Goal: Transaction & Acquisition: Purchase product/service

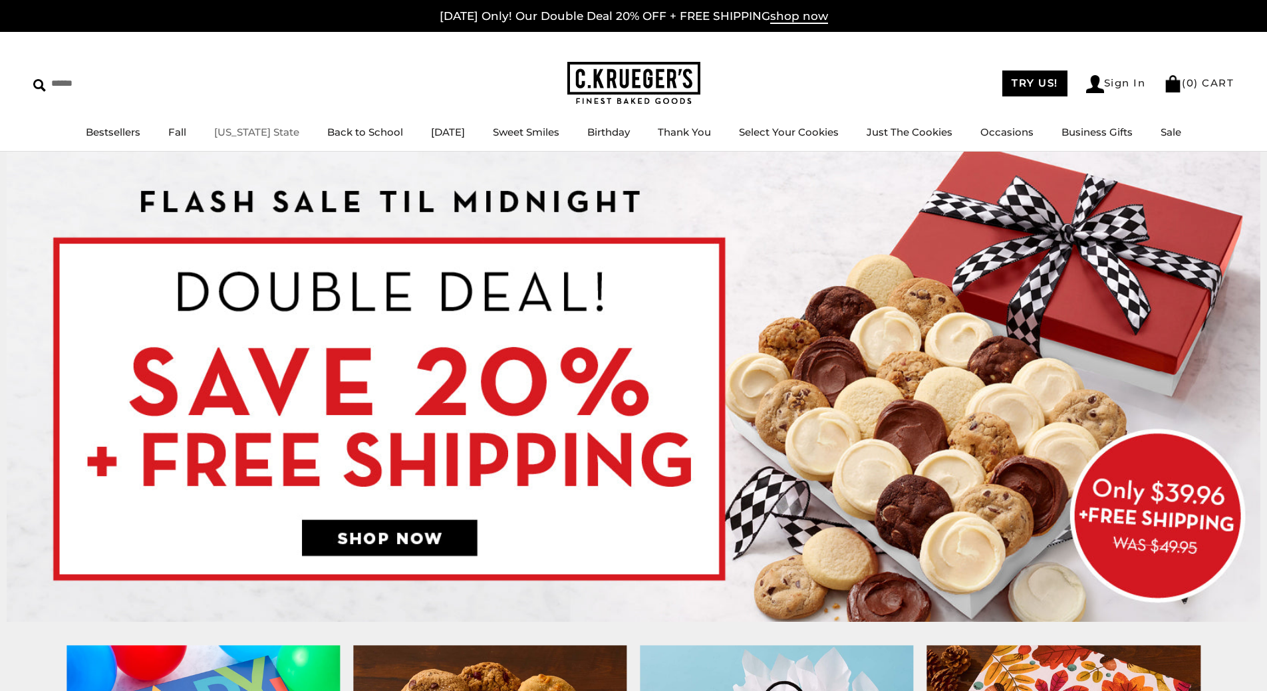
click at [247, 132] on link "[US_STATE] State" at bounding box center [256, 132] width 85 height 13
click at [126, 136] on link "Bestsellers" at bounding box center [113, 132] width 55 height 13
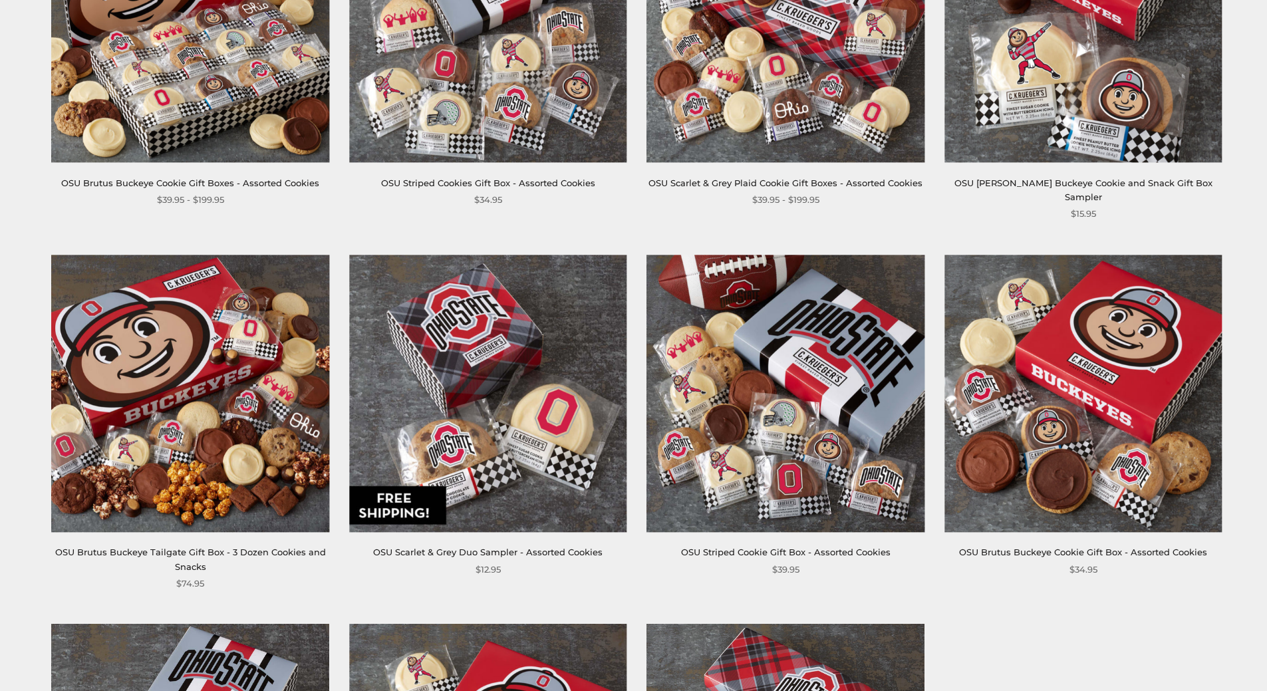
scroll to position [466, 0]
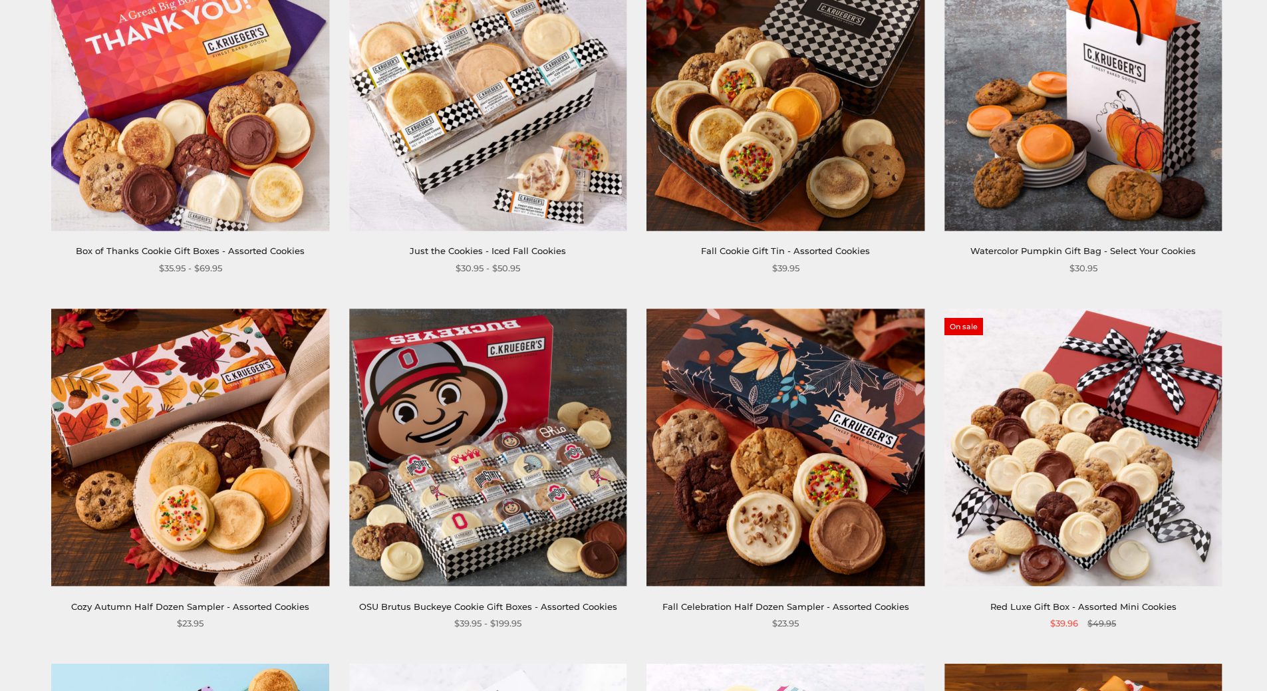
scroll to position [1397, 0]
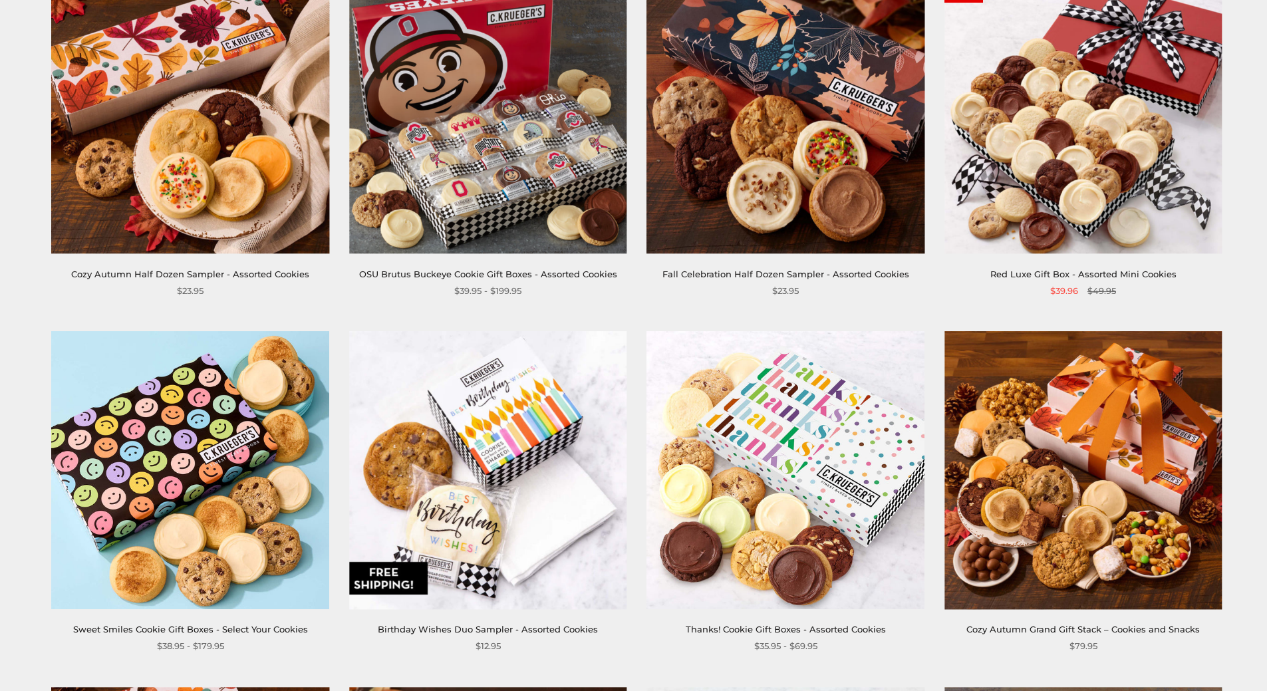
click at [444, 114] on img at bounding box center [487, 114] width 277 height 277
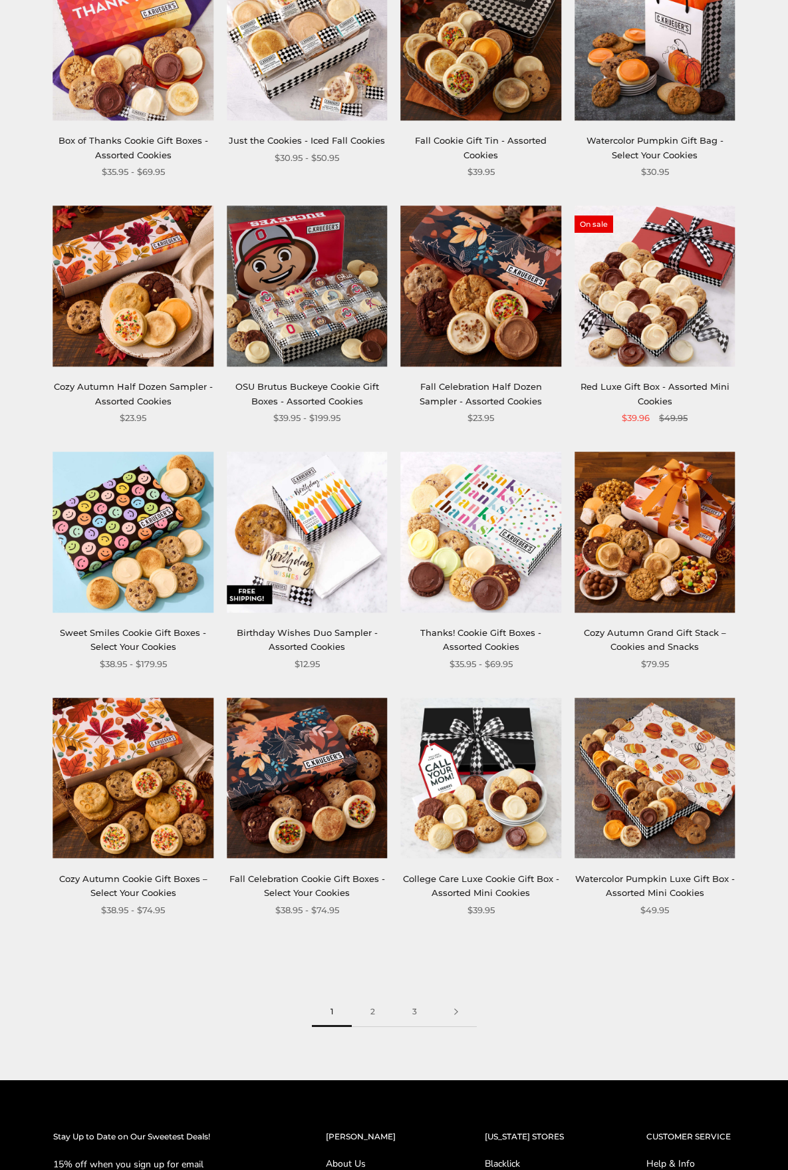
scroll to position [1089, 0]
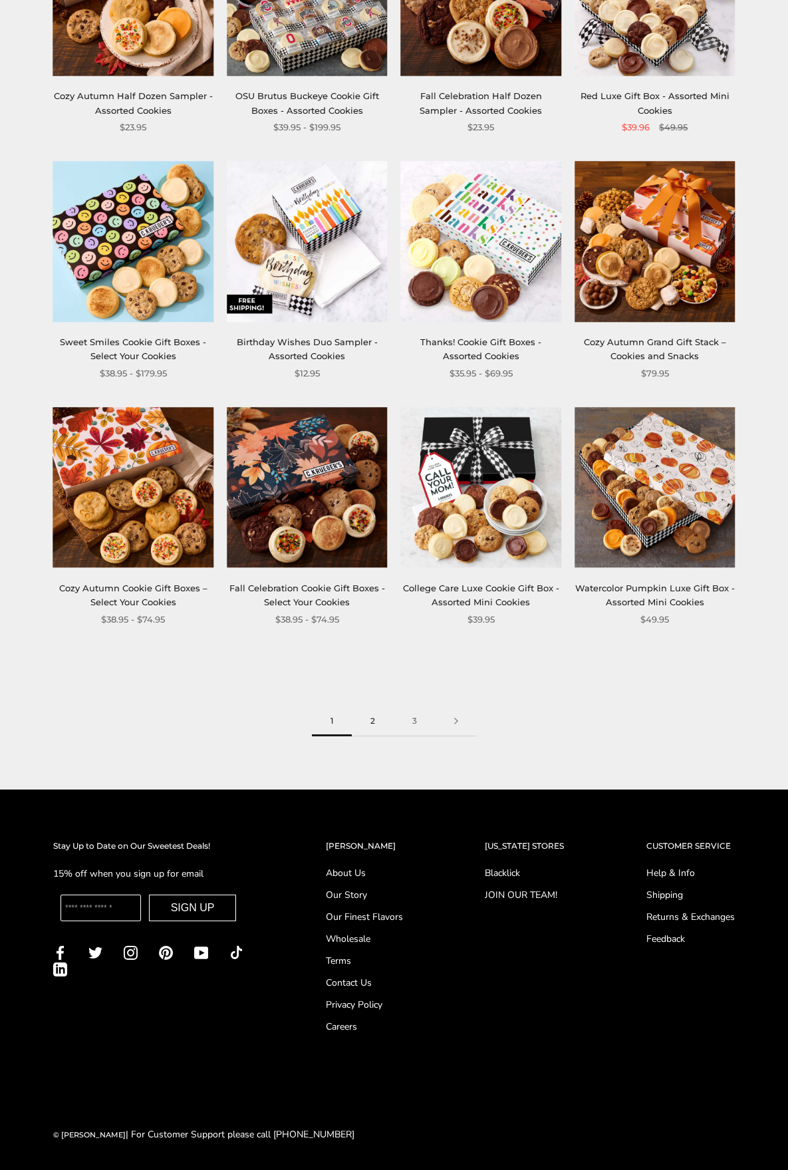
click at [373, 690] on link "2" at bounding box center [373, 721] width 42 height 30
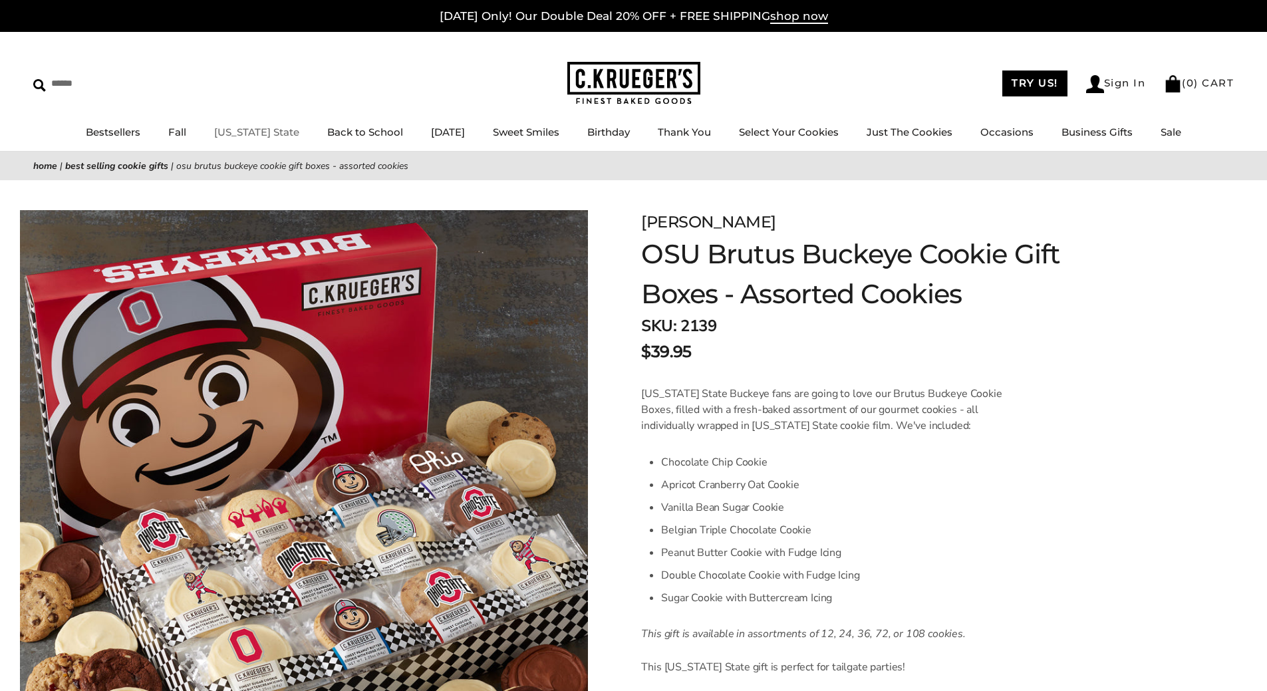
click at [251, 128] on link "[US_STATE] State" at bounding box center [256, 132] width 85 height 13
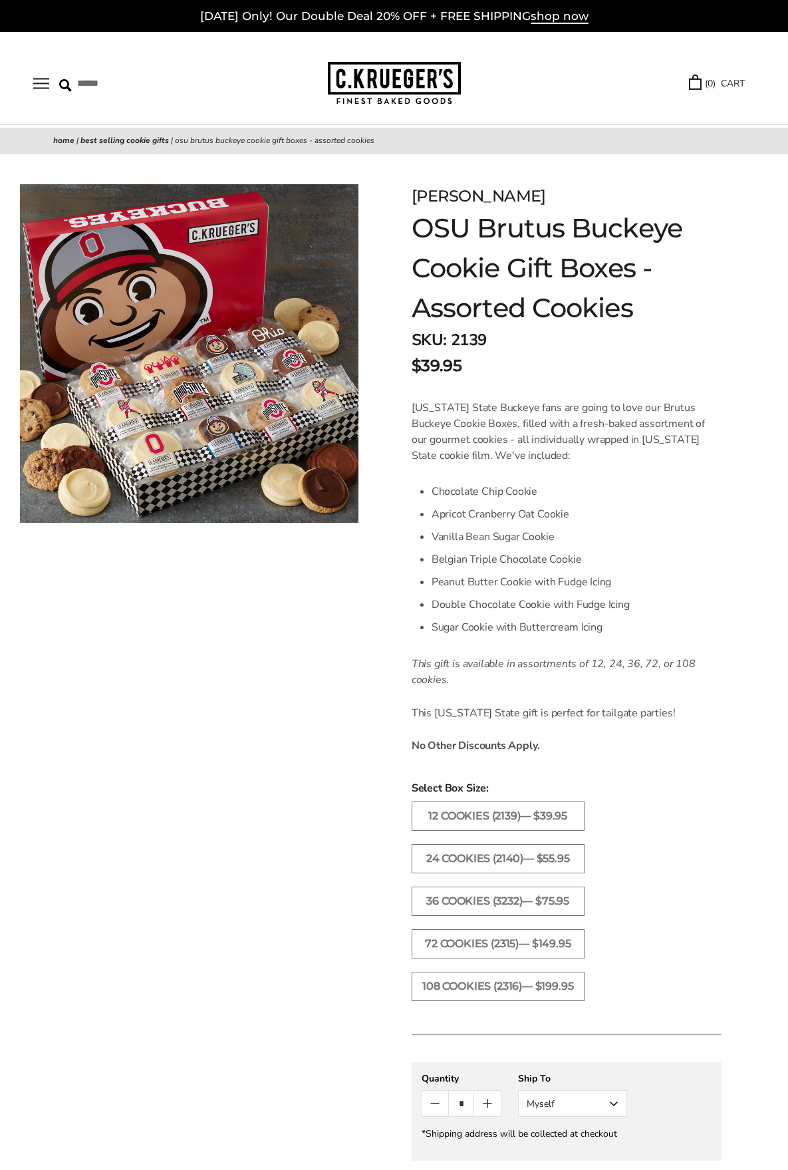
click at [203, 411] on img at bounding box center [189, 353] width 339 height 339
click at [209, 424] on img at bounding box center [189, 353] width 339 height 339
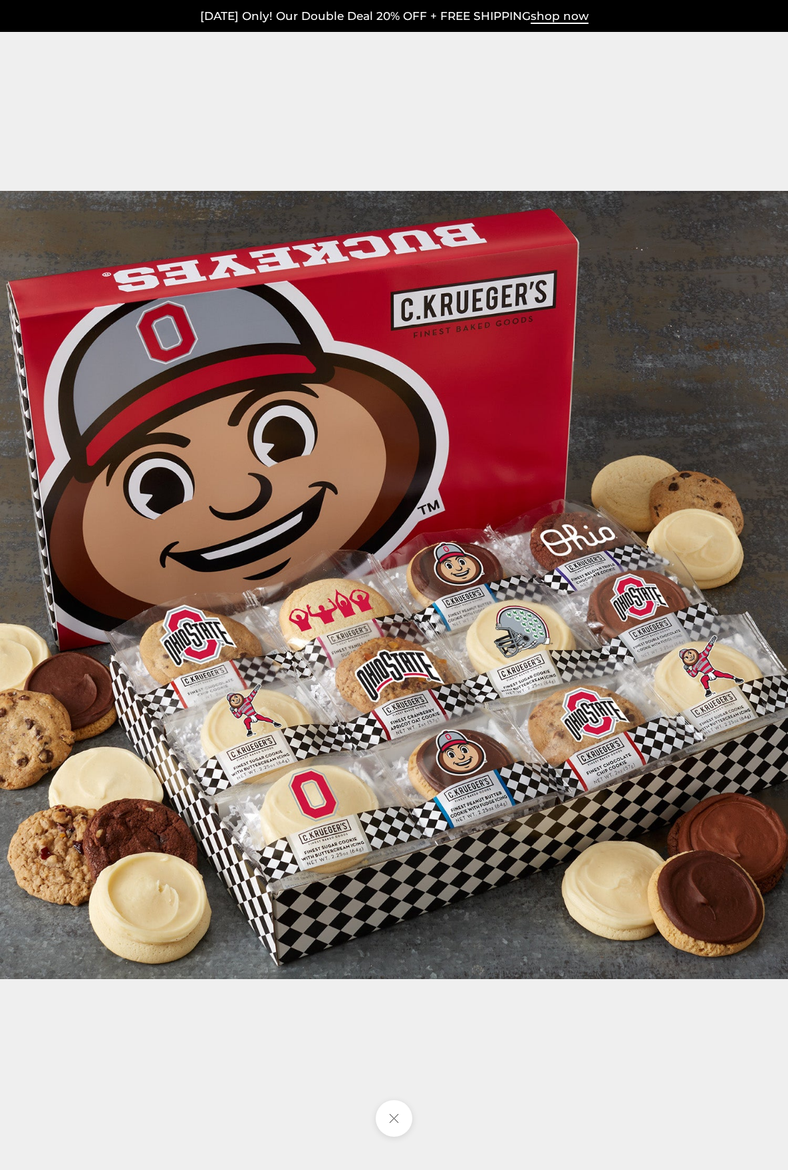
click at [697, 100] on div at bounding box center [394, 585] width 788 height 1170
click at [708, 145] on div at bounding box center [394, 585] width 788 height 1170
click at [398, 690] on button at bounding box center [394, 1118] width 37 height 37
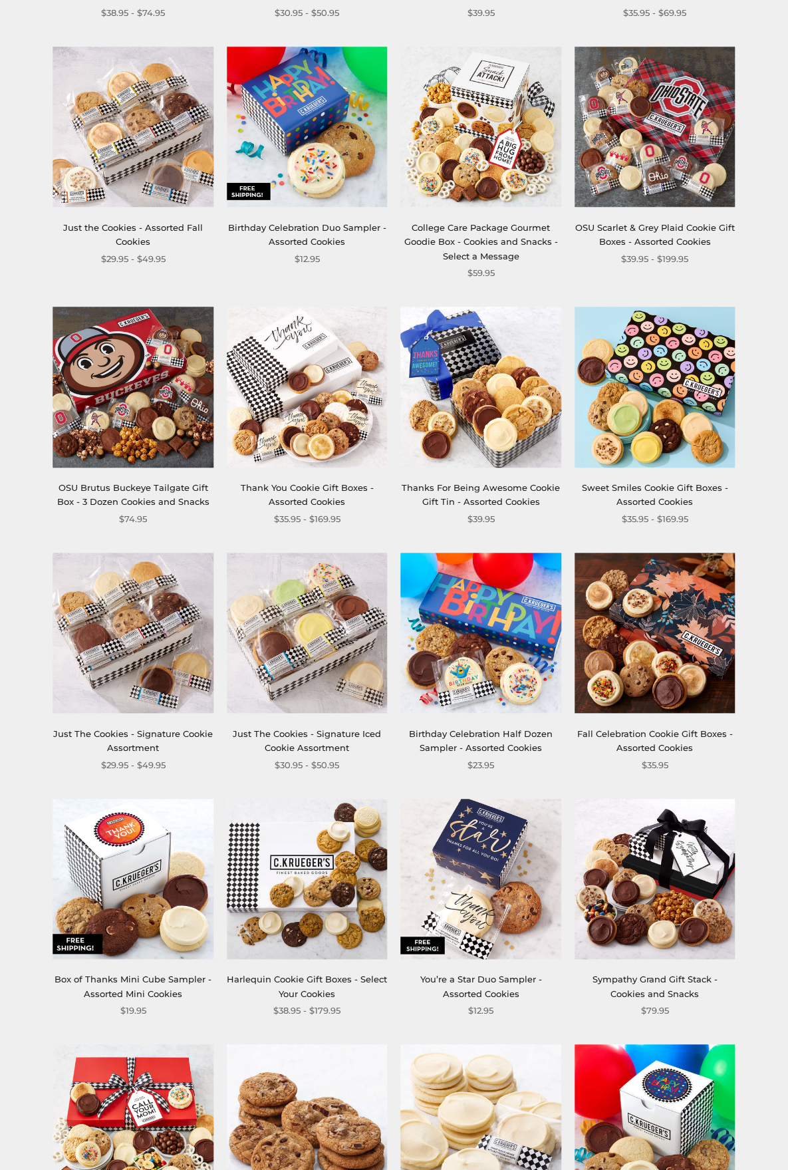
scroll to position [931, 0]
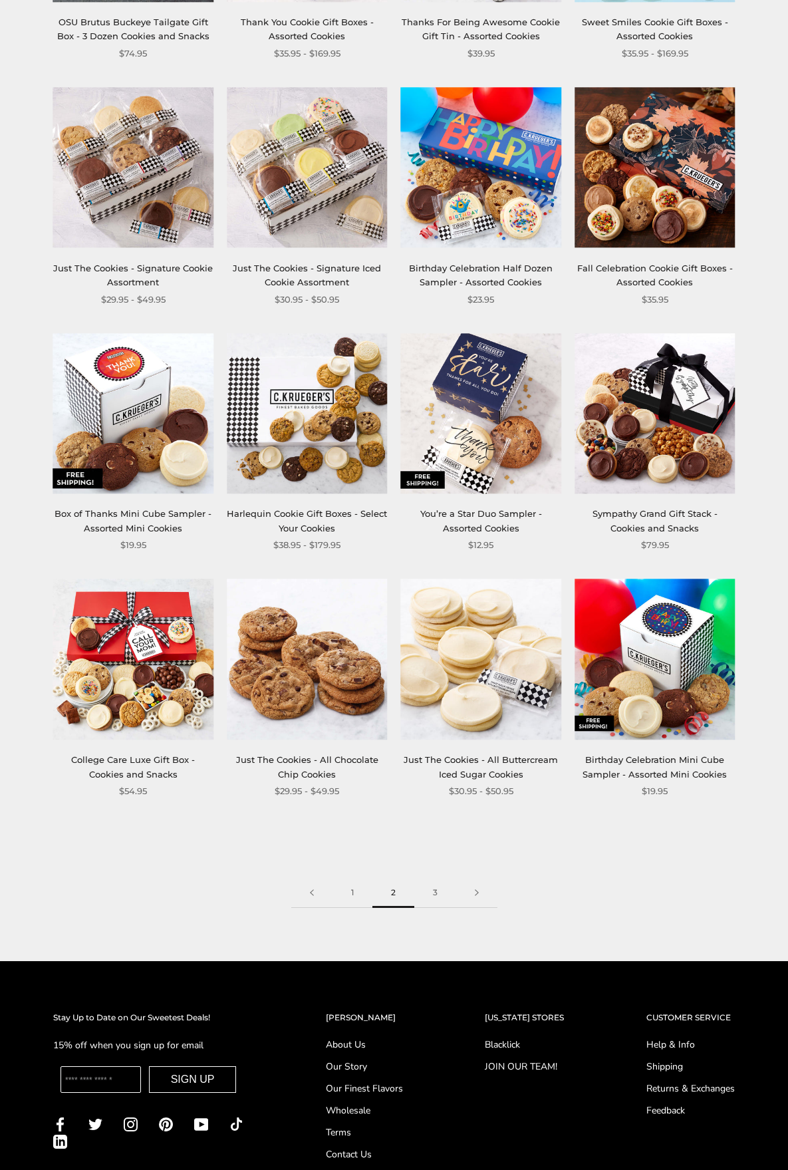
click at [330, 438] on img at bounding box center [307, 413] width 160 height 160
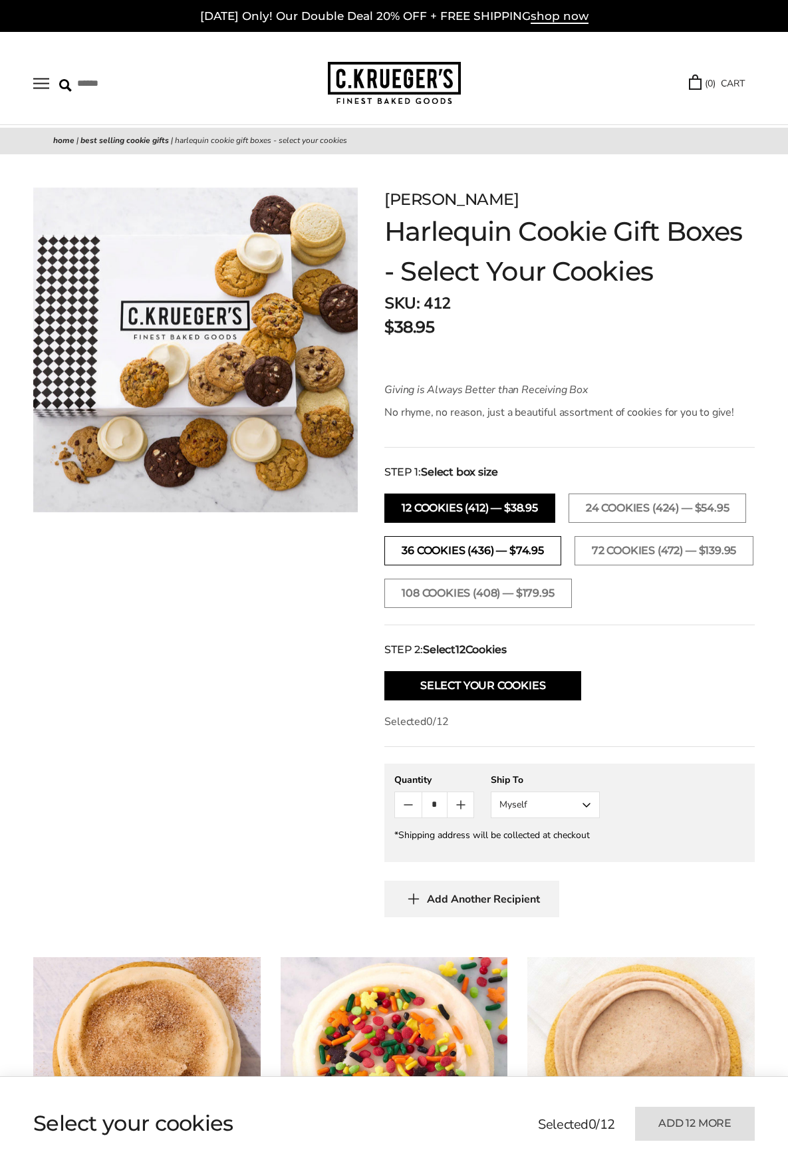
click at [498, 551] on button "36 Cookies (436) — $74.95" at bounding box center [472, 550] width 177 height 29
